Goal: Task Accomplishment & Management: Manage account settings

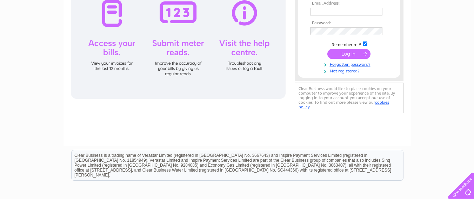
scroll to position [105, 0]
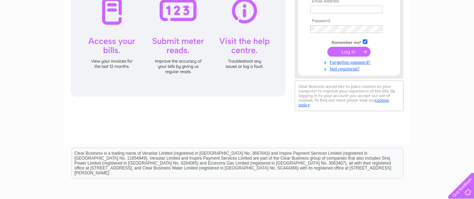
type input "jim.clinter@gmail.com"
click at [346, 50] on input "submit" at bounding box center [348, 52] width 43 height 10
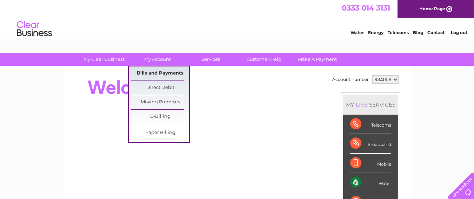
click at [163, 74] on link "Bills and Payments" at bounding box center [160, 73] width 58 height 14
